Goal: Transaction & Acquisition: Purchase product/service

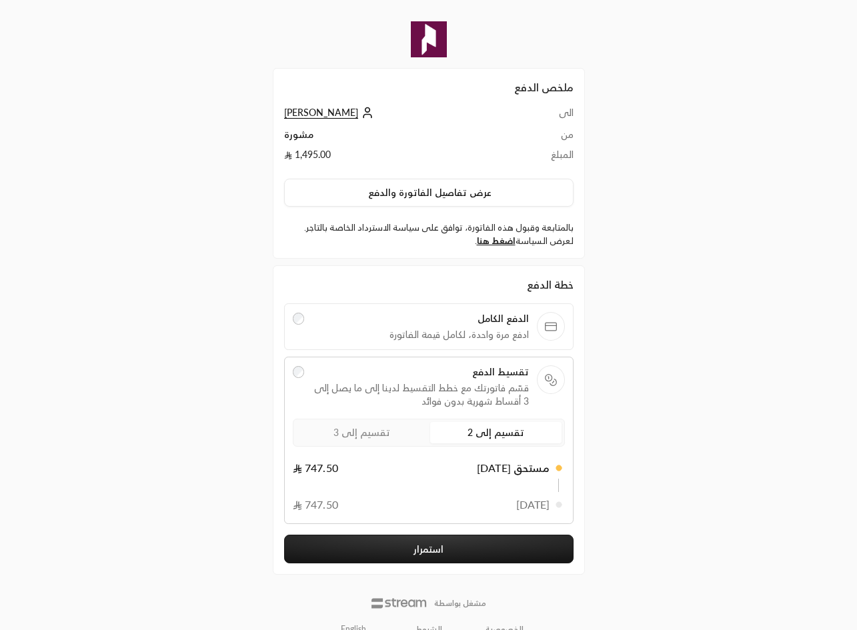
click at [352, 433] on span "تقسيم إلى 3" at bounding box center [361, 432] width 57 height 11
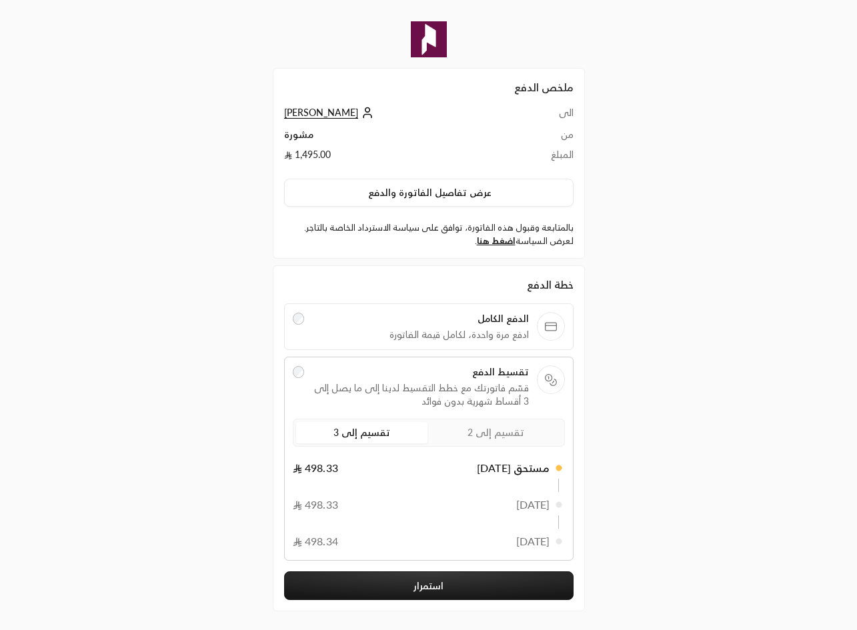
click at [485, 432] on span "تقسيم إلى 2" at bounding box center [495, 432] width 57 height 11
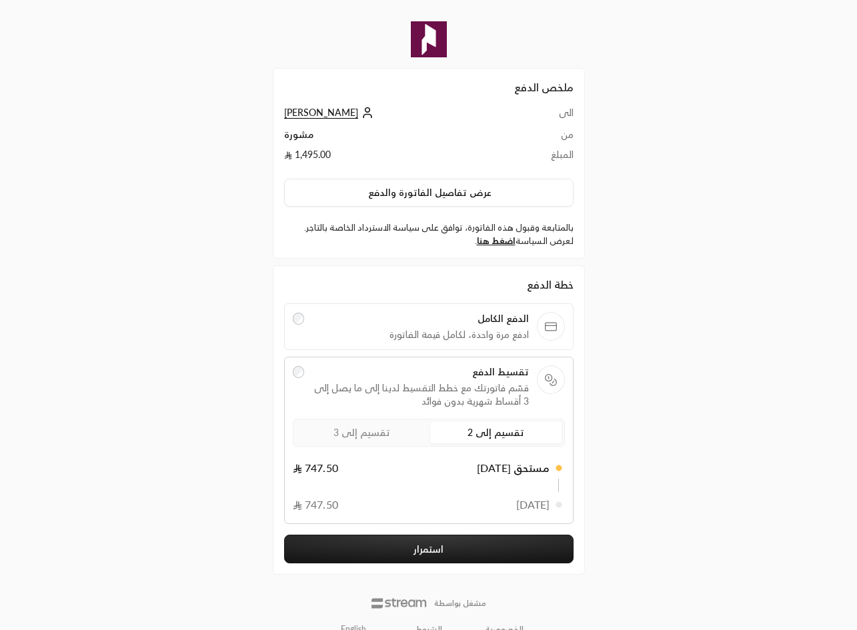
click at [390, 437] on label "تقسيم إلى 3" at bounding box center [361, 432] width 131 height 21
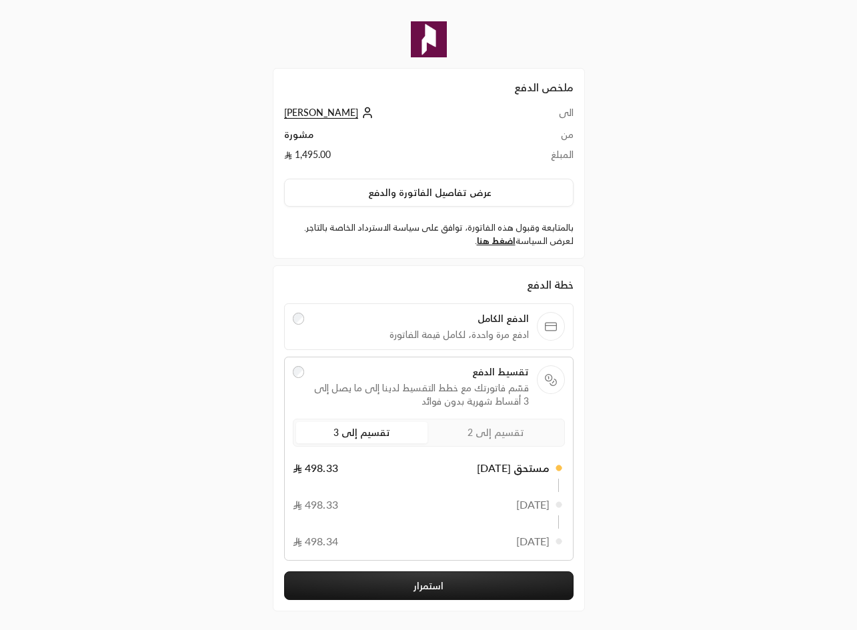
click at [498, 435] on span "تقسيم إلى 2" at bounding box center [495, 432] width 57 height 11
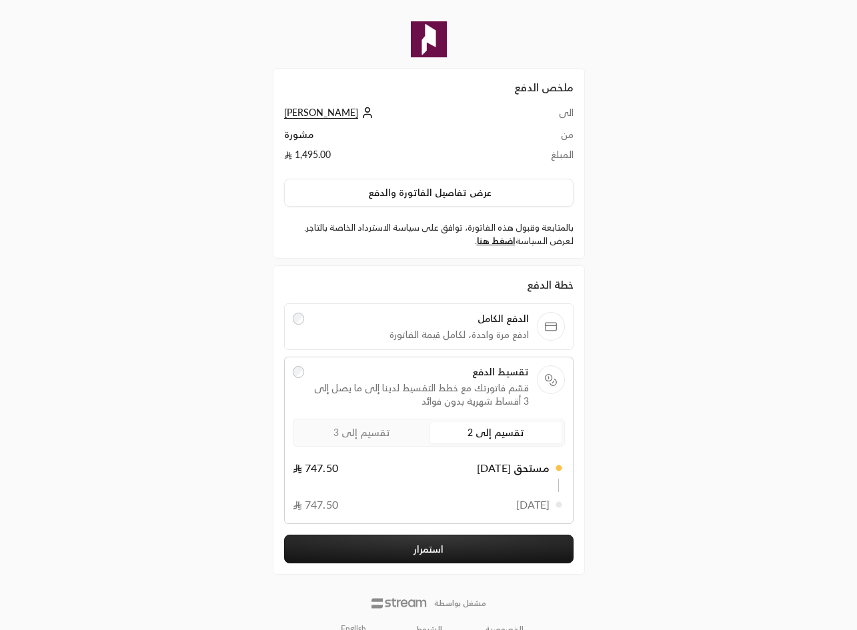
click at [281, 375] on div "خطة الدفع الدفع الكامل ادفع مرة واحدة، لكامل قيمة الفاتورة تقسيط الدفع قسّم فات…" at bounding box center [428, 400] width 303 height 247
click at [302, 348] on div "الدفع الكامل ادفع مرة واحدة، لكامل قيمة الفاتورة" at bounding box center [428, 326] width 289 height 47
click at [295, 328] on div at bounding box center [299, 326] width 12 height 29
click at [243, 383] on div "ملخص الدفع الى Mai Almutairi من مشورة المبلغ 1,495.00 عرض تفاصيل الفاتورة والدف…" at bounding box center [428, 325] width 429 height 651
